Goal: Information Seeking & Learning: Learn about a topic

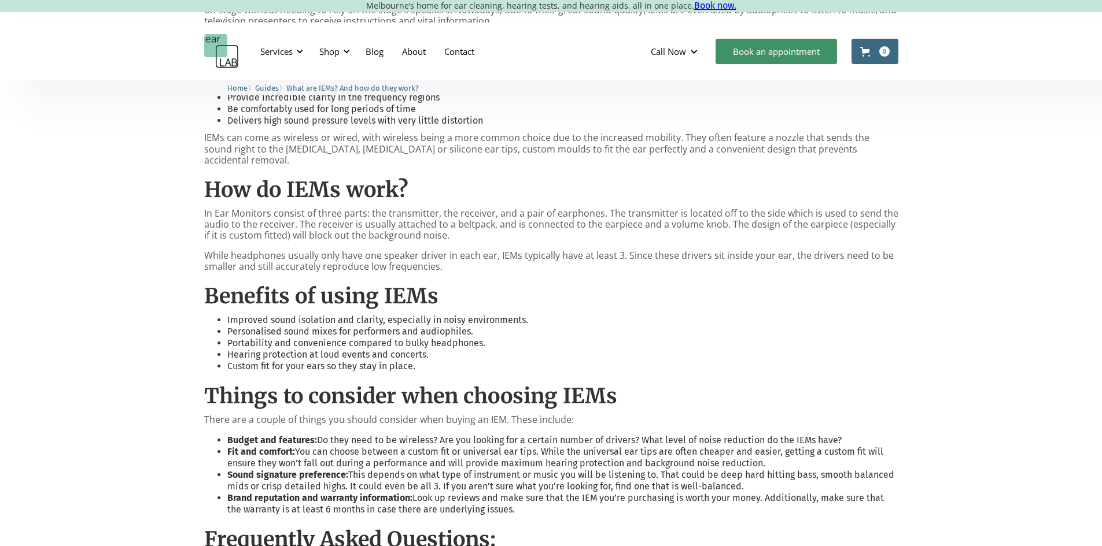
click at [321, 349] on li "Hearing protection at loud events and concerts." at bounding box center [562, 355] width 671 height 12
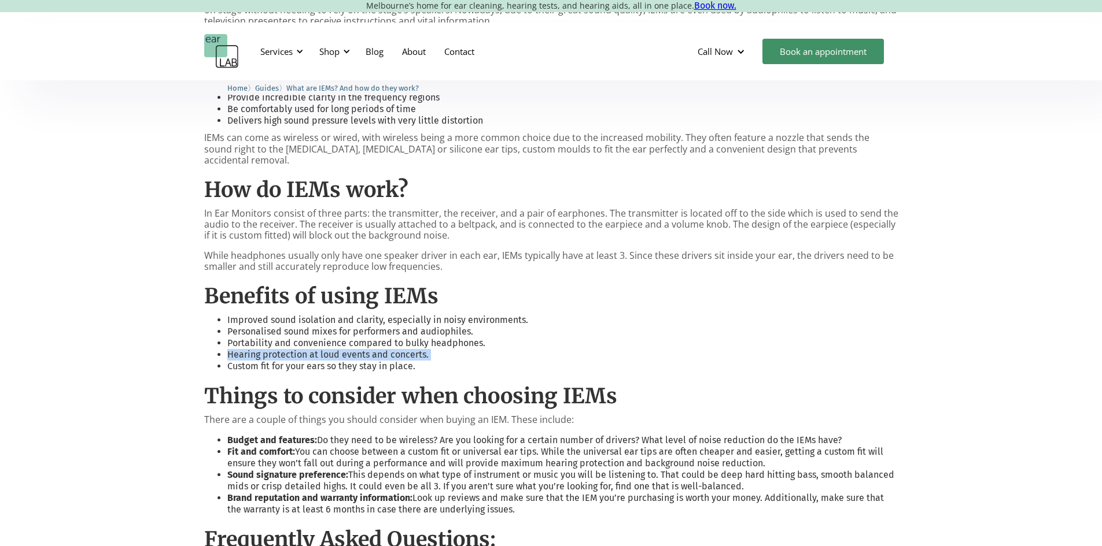
click at [321, 349] on li "Hearing protection at loud events and concerts." at bounding box center [562, 355] width 671 height 12
click at [325, 338] on li "Portability and convenience compared to bulky headphones." at bounding box center [562, 344] width 671 height 12
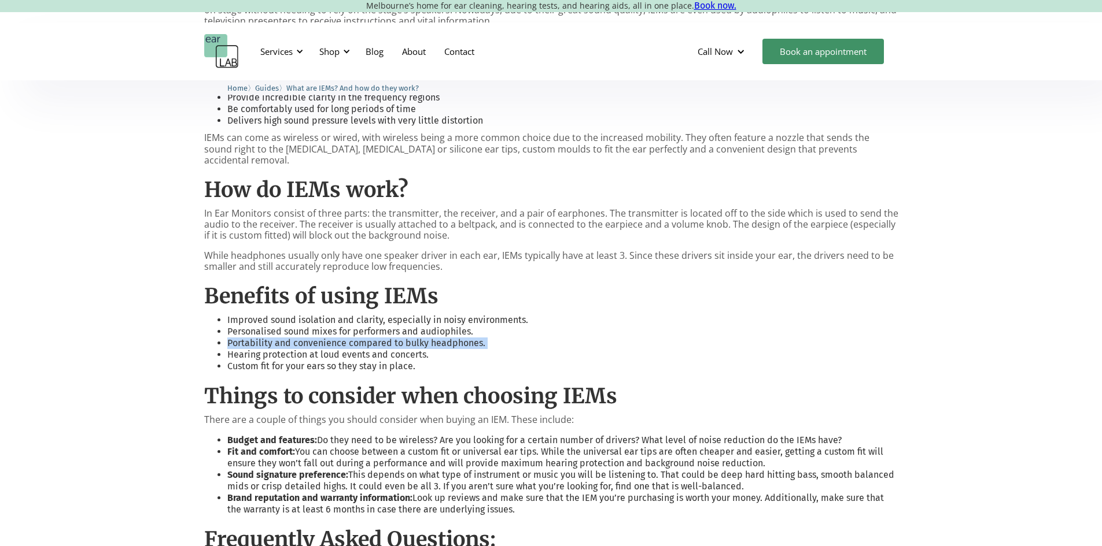
click at [344, 338] on li "Portability and convenience compared to bulky headphones." at bounding box center [562, 344] width 671 height 12
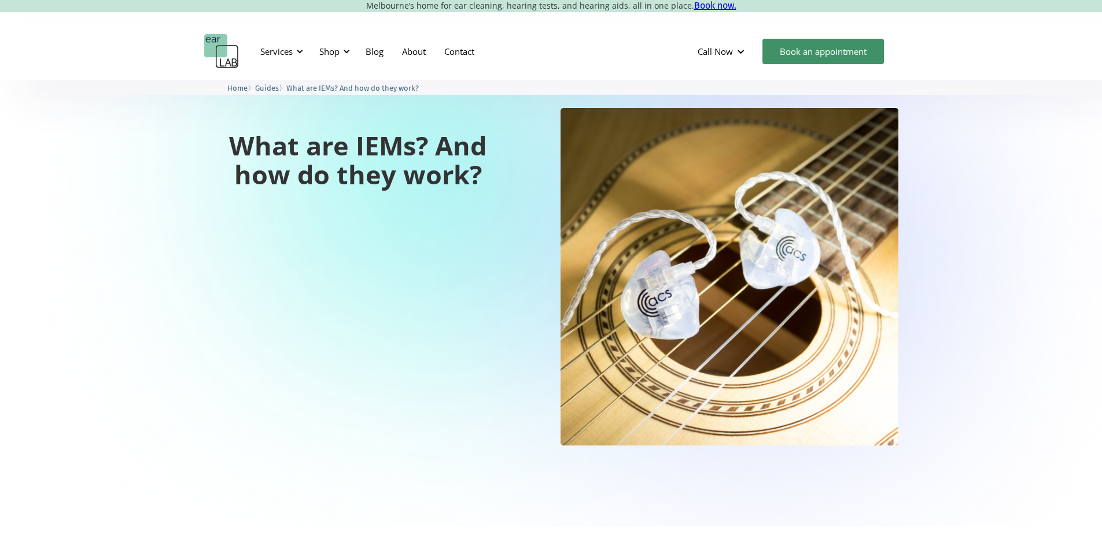
scroll to position [278, 0]
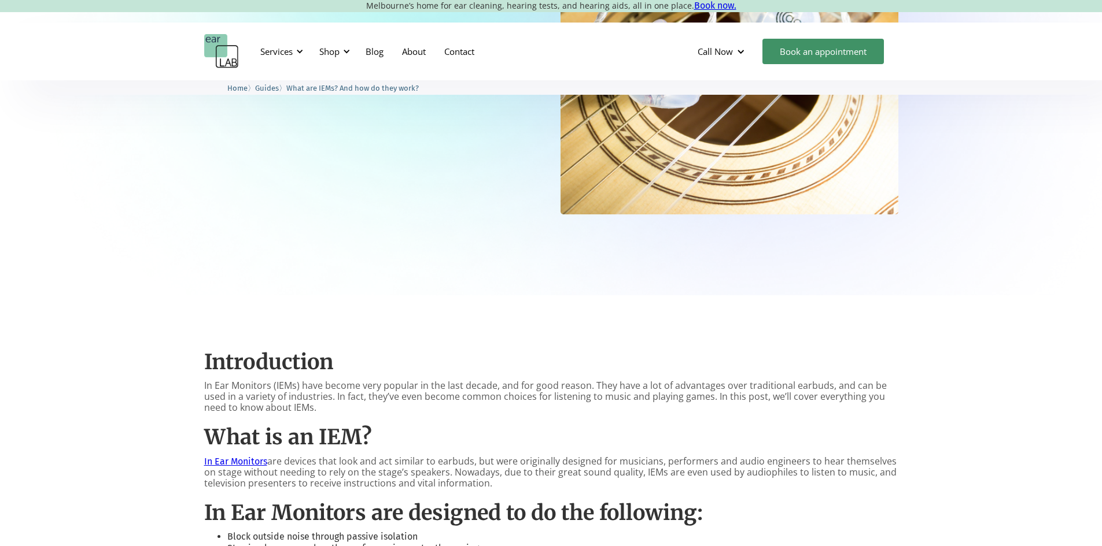
click at [280, 385] on p "In Ear Monitors (IEMs) have become very popular in the last decade, and for goo…" at bounding box center [551, 398] width 694 height 34
click at [280, 383] on p "In Ear Monitors (IEMs) have become very popular in the last decade, and for goo…" at bounding box center [551, 398] width 694 height 34
click at [279, 383] on p "In Ear Monitors (IEMs) have become very popular in the last decade, and for goo…" at bounding box center [551, 398] width 694 height 34
click at [278, 382] on p "In Ear Monitors (IEMs) have become very popular in the last decade, and for goo…" at bounding box center [551, 398] width 694 height 34
click at [279, 381] on p "In Ear Monitors (IEMs) have become very popular in the last decade, and for goo…" at bounding box center [551, 398] width 694 height 34
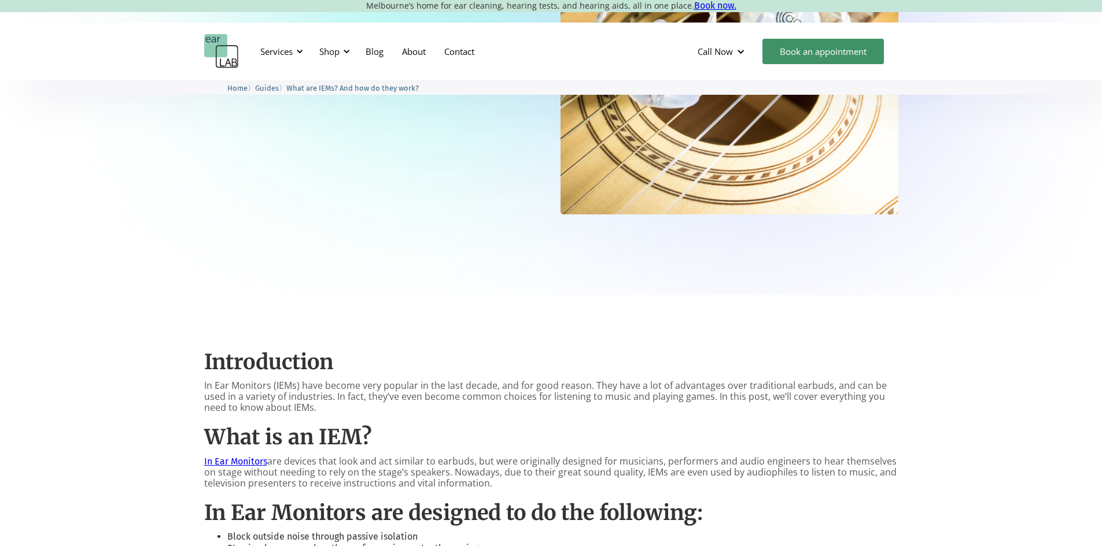
click at [327, 375] on h2 "Introduction" at bounding box center [551, 362] width 694 height 25
click at [304, 461] on p "In Ear Monitors are devices that look and act similar to earbuds, but were orig…" at bounding box center [551, 473] width 694 height 34
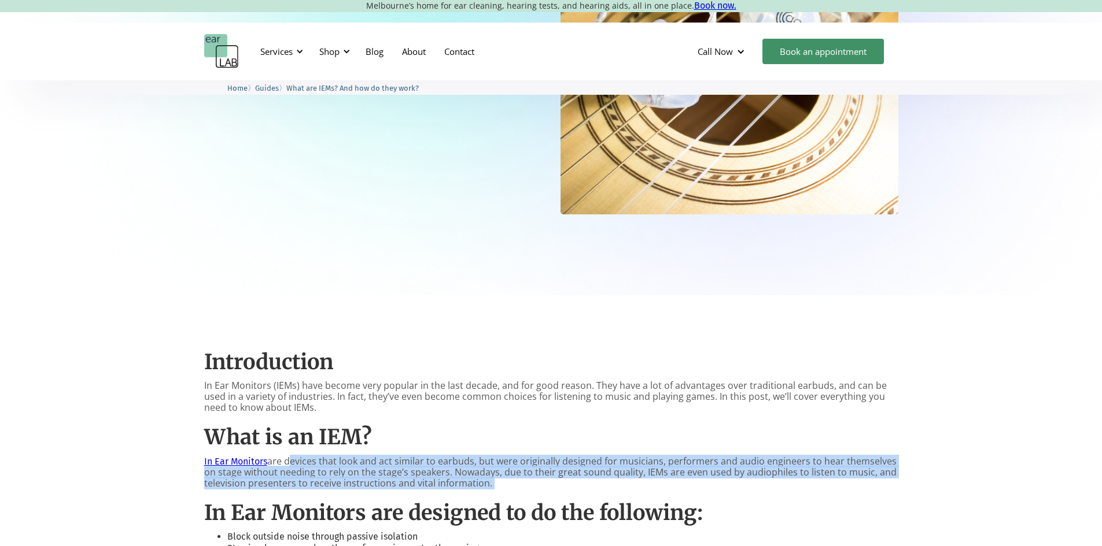
drag, startPoint x: 305, startPoint y: 461, endPoint x: 525, endPoint y: 482, distance: 220.7
click at [525, 482] on p "In Ear Monitors are devices that look and act similar to earbuds, but were orig…" at bounding box center [551, 473] width 694 height 34
drag, startPoint x: 525, startPoint y: 482, endPoint x: 493, endPoint y: 482, distance: 31.8
click at [493, 482] on p "In Ear Monitors are devices that look and act similar to earbuds, but were orig…" at bounding box center [551, 473] width 694 height 34
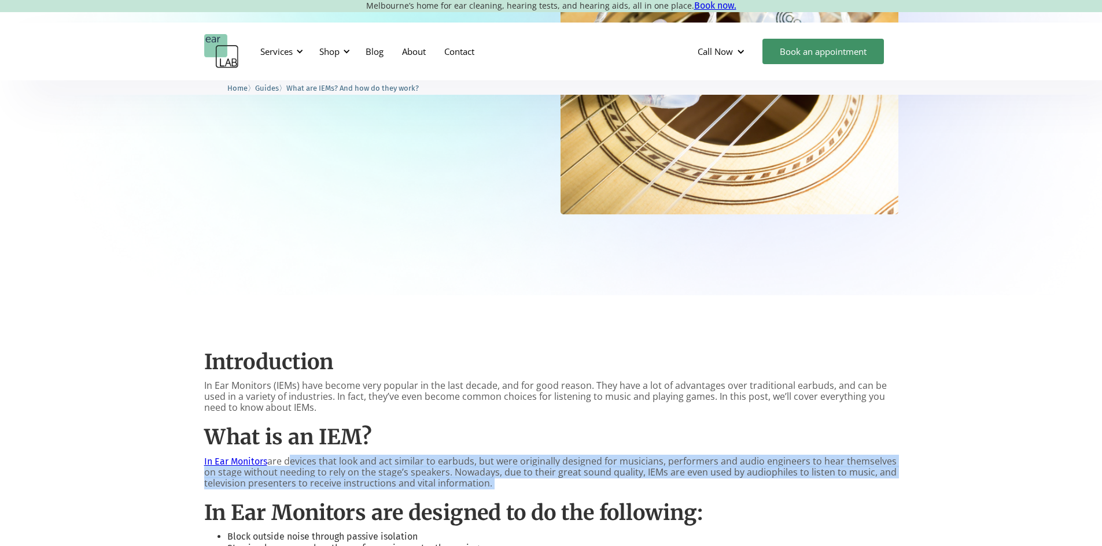
click at [493, 482] on p "In Ear Monitors are devices that look and act similar to earbuds, but were orig…" at bounding box center [551, 473] width 694 height 34
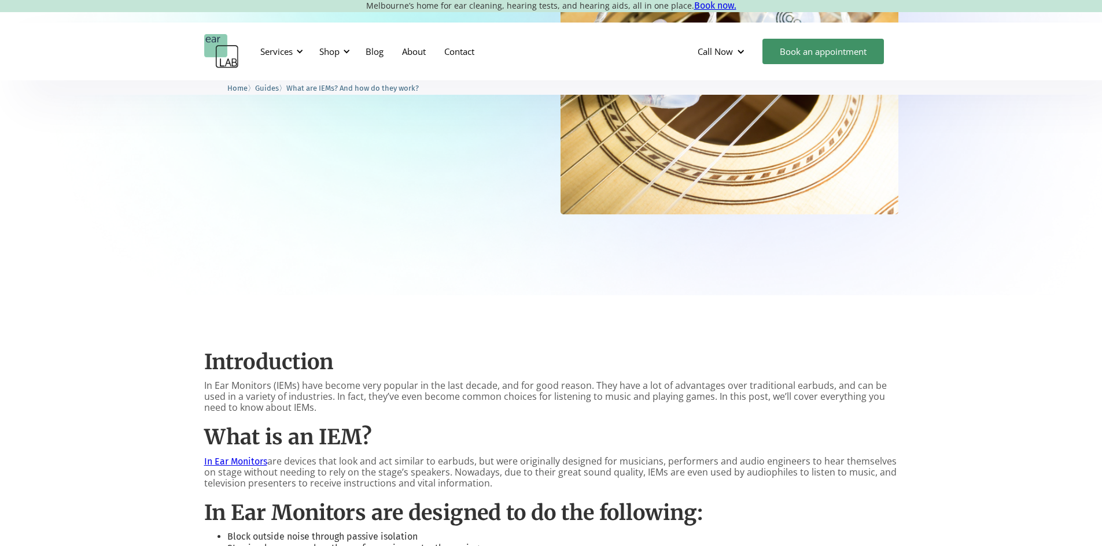
scroll to position [452, 0]
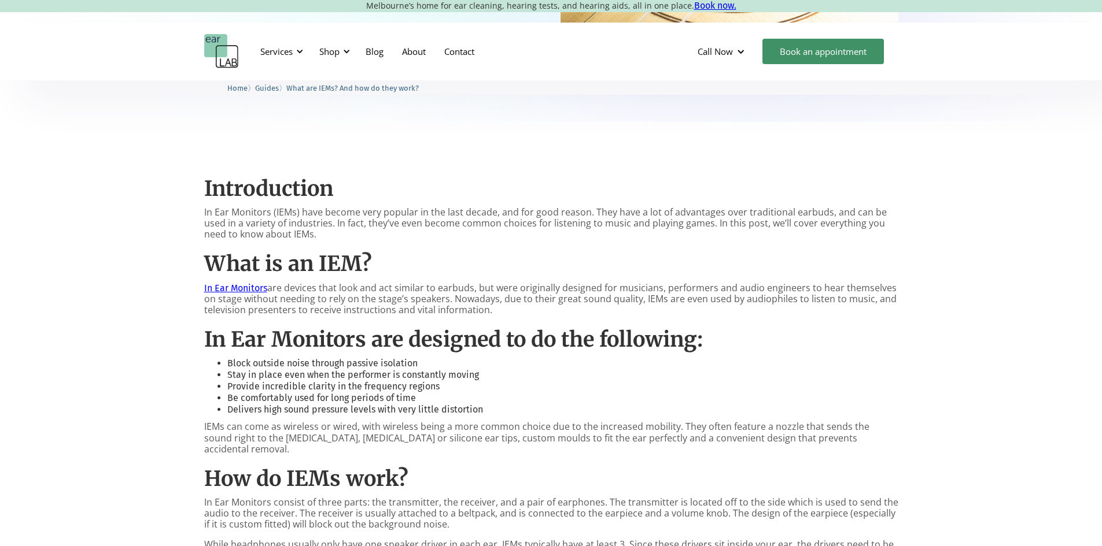
click at [712, 301] on p "In Ear Monitors are devices that look and act similar to earbuds, but were orig…" at bounding box center [551, 300] width 694 height 34
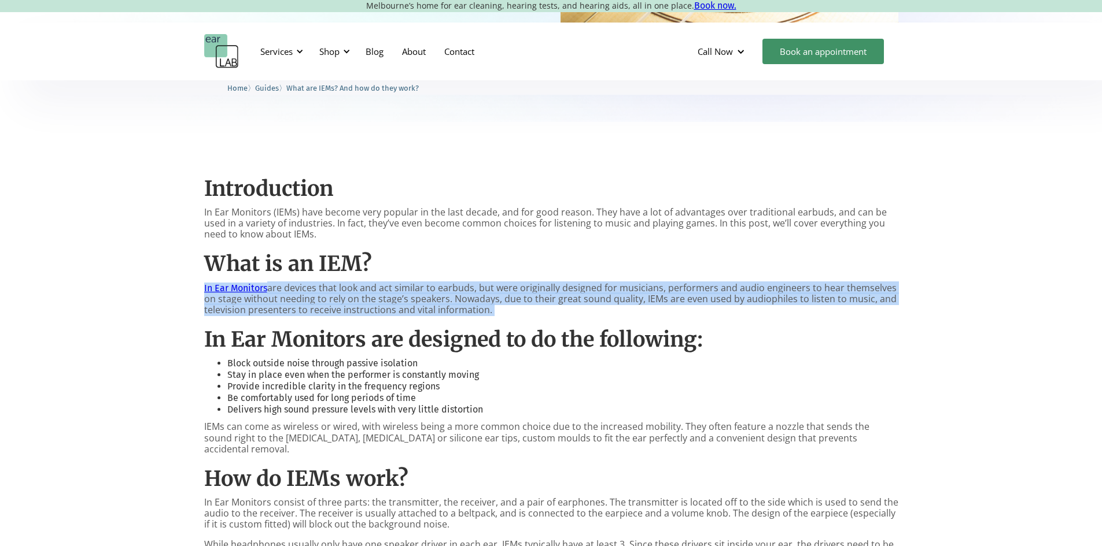
click at [712, 301] on p "In Ear Monitors are devices that look and act similar to earbuds, but were orig…" at bounding box center [551, 300] width 694 height 34
click at [707, 301] on p "In Ear Monitors are devices that look and act similar to earbuds, but were orig…" at bounding box center [551, 300] width 694 height 34
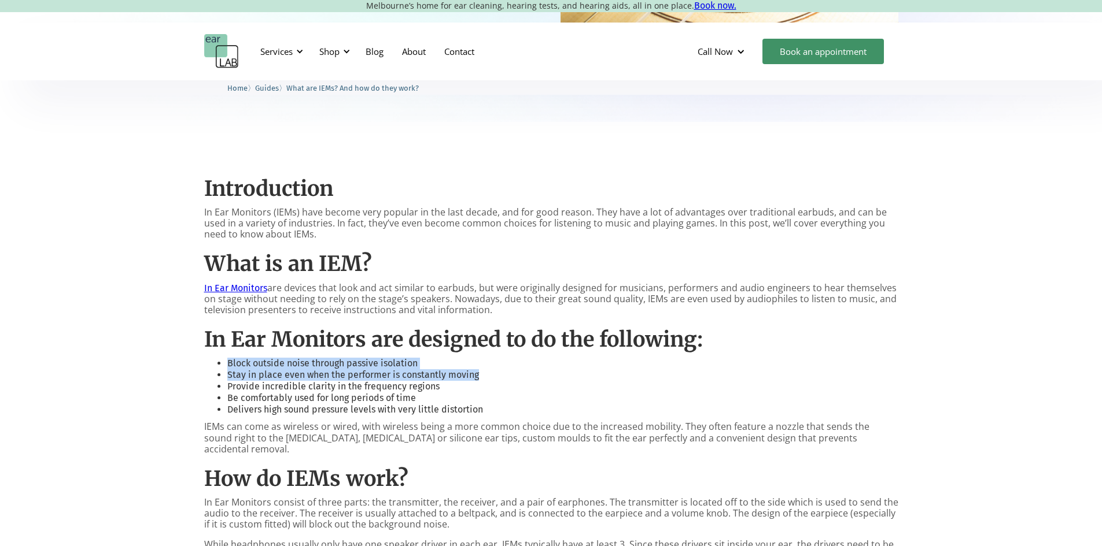
drag, startPoint x: 227, startPoint y: 362, endPoint x: 478, endPoint y: 381, distance: 251.7
click at [478, 381] on ul "Block outside noise through passive isolation Stay in place even when the perfo…" at bounding box center [551, 387] width 694 height 58
click at [478, 381] on li "Stay in place even when the performer is constantly moving" at bounding box center [562, 376] width 671 height 12
drag, startPoint x: 478, startPoint y: 381, endPoint x: 230, endPoint y: 363, distance: 248.7
click at [230, 363] on ul "Block outside noise through passive isolation Stay in place even when the perfo…" at bounding box center [551, 387] width 694 height 58
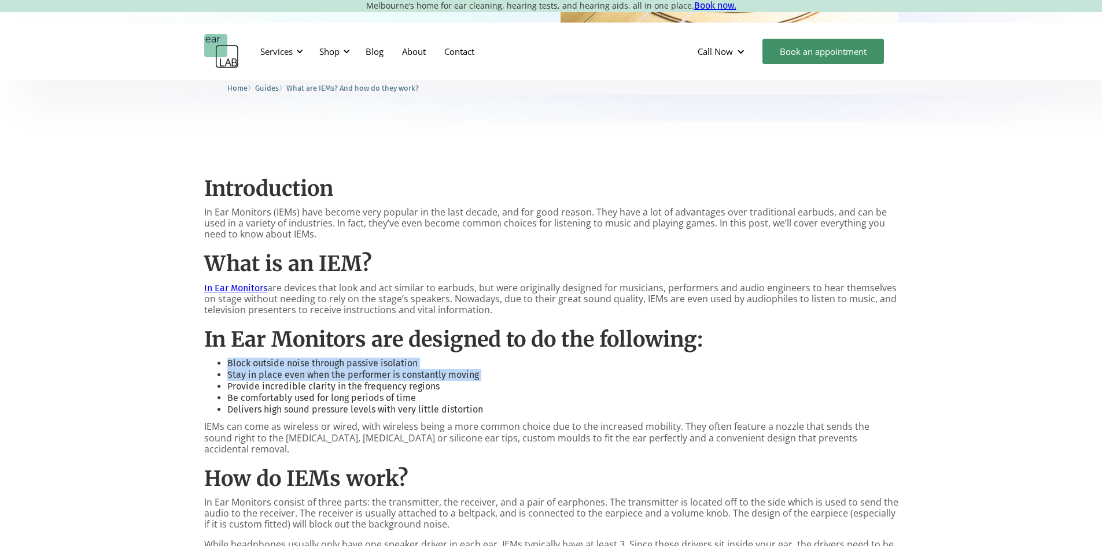
click at [231, 362] on li "Block outside noise through passive isolation" at bounding box center [562, 364] width 671 height 12
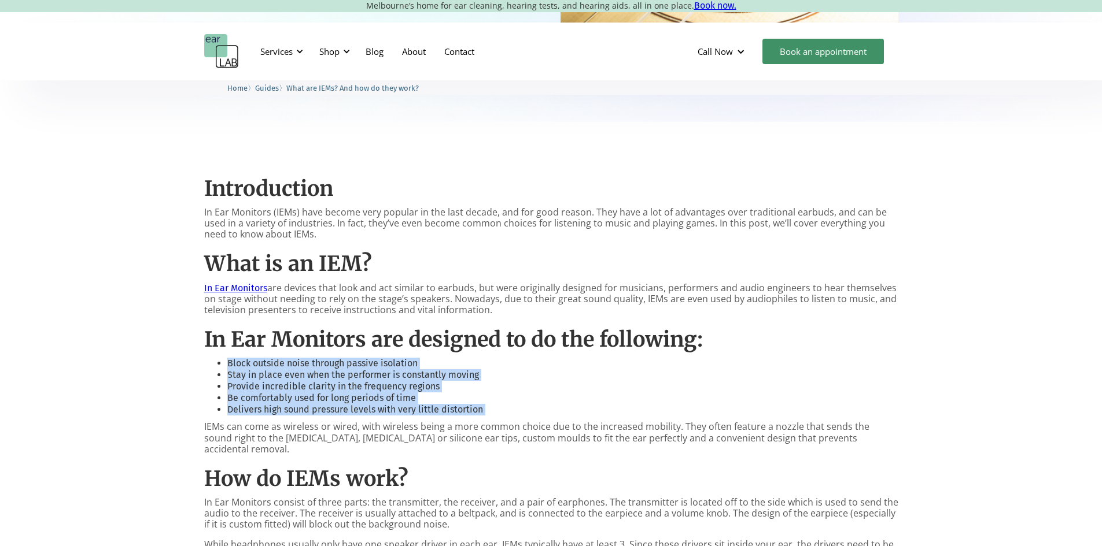
drag, startPoint x: 231, startPoint y: 362, endPoint x: 489, endPoint y: 408, distance: 261.4
click at [489, 408] on ul "Block outside noise through passive isolation Stay in place even when the perfo…" at bounding box center [551, 387] width 694 height 58
click at [489, 408] on li "Delivers high sound pressure levels with very little distortion" at bounding box center [562, 410] width 671 height 12
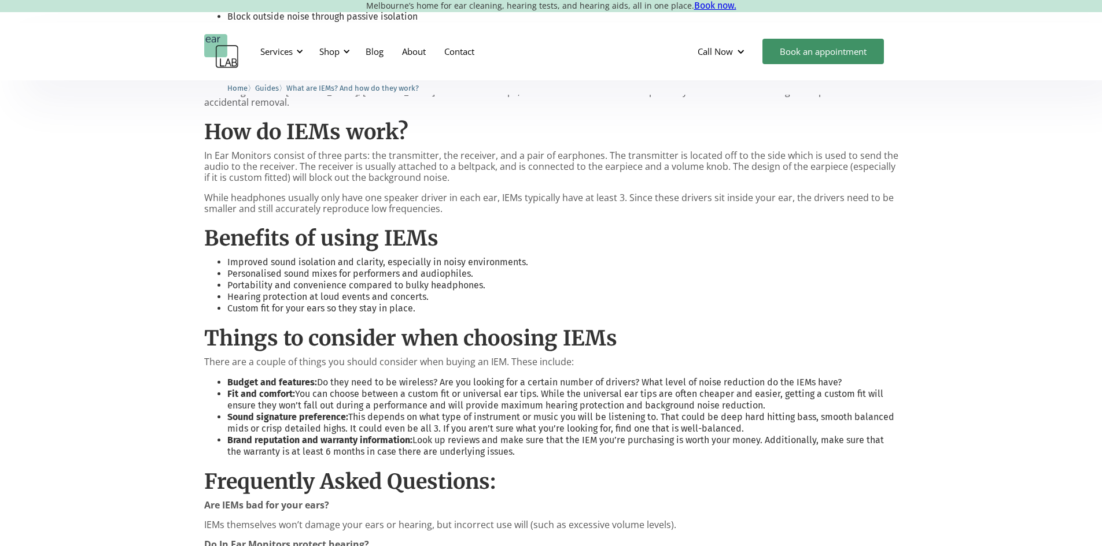
scroll to position [914, 0]
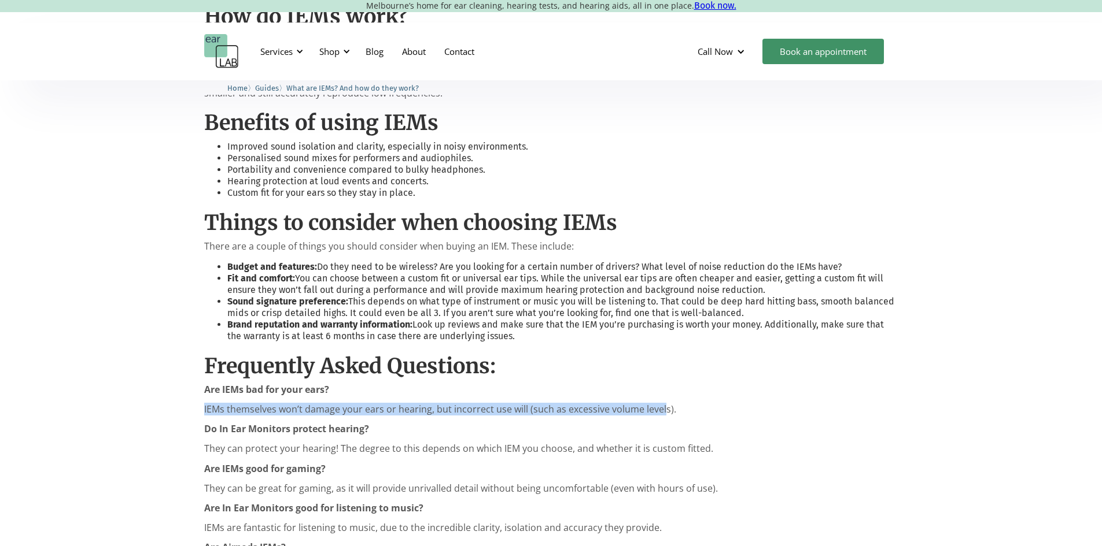
drag, startPoint x: 193, startPoint y: 401, endPoint x: 691, endPoint y: 363, distance: 499.9
click at [660, 387] on div "Introduction In Ear Monitors (IEMs) have become very popular in the last decade…" at bounding box center [551, 155] width 1102 height 992
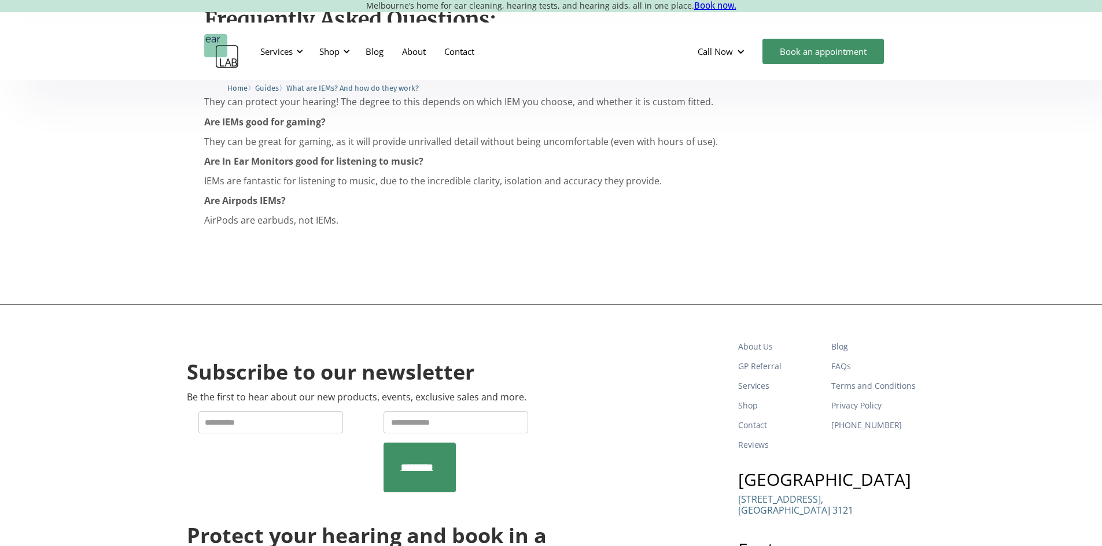
scroll to position [1409, 0]
